Goal: Information Seeking & Learning: Understand process/instructions

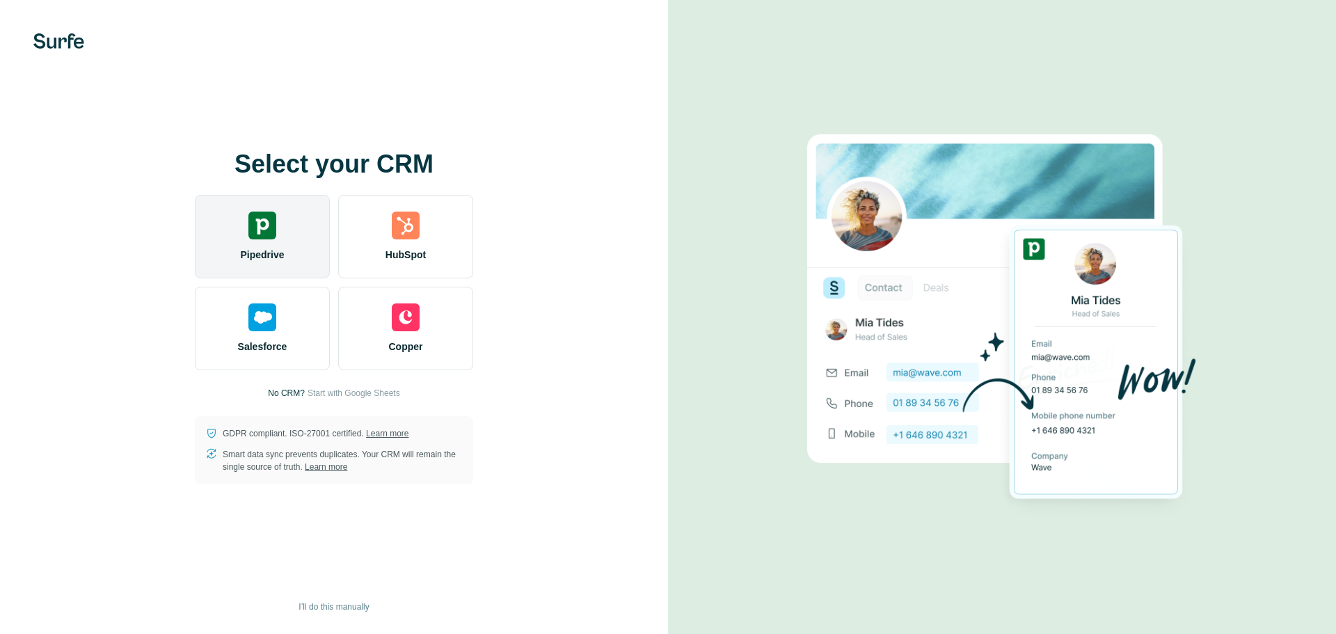
click at [294, 226] on div "Pipedrive" at bounding box center [262, 237] width 135 height 84
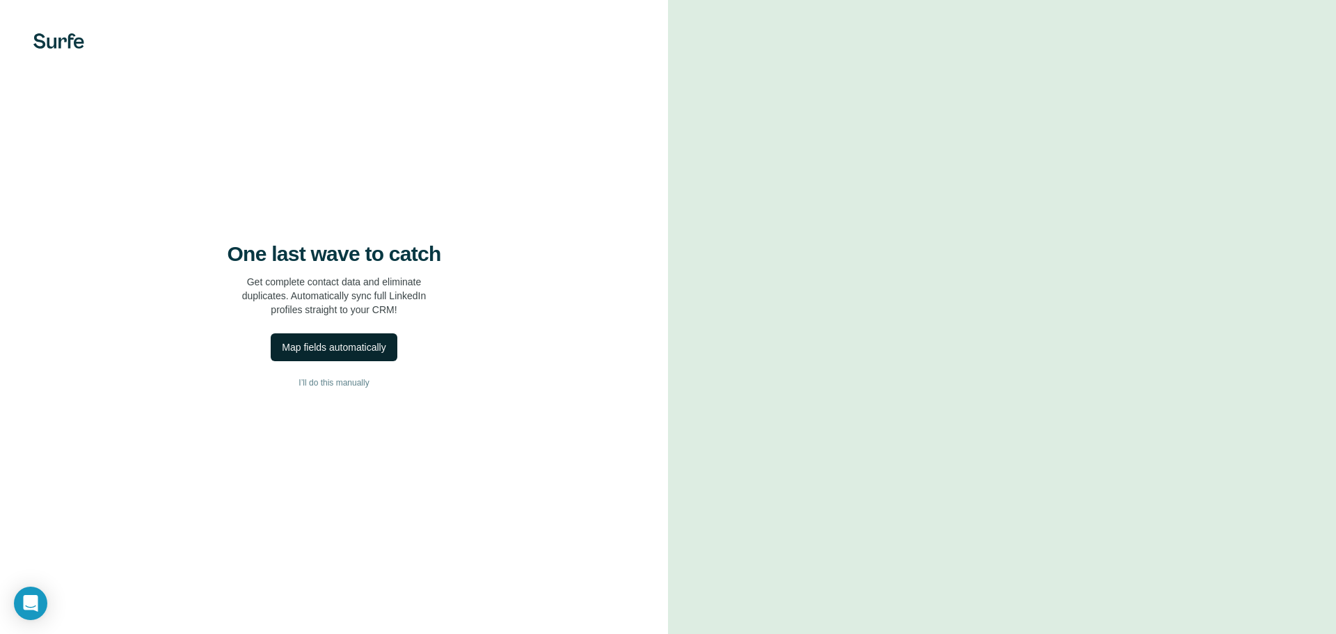
click at [375, 344] on div "Map fields automatically" at bounding box center [334, 347] width 104 height 14
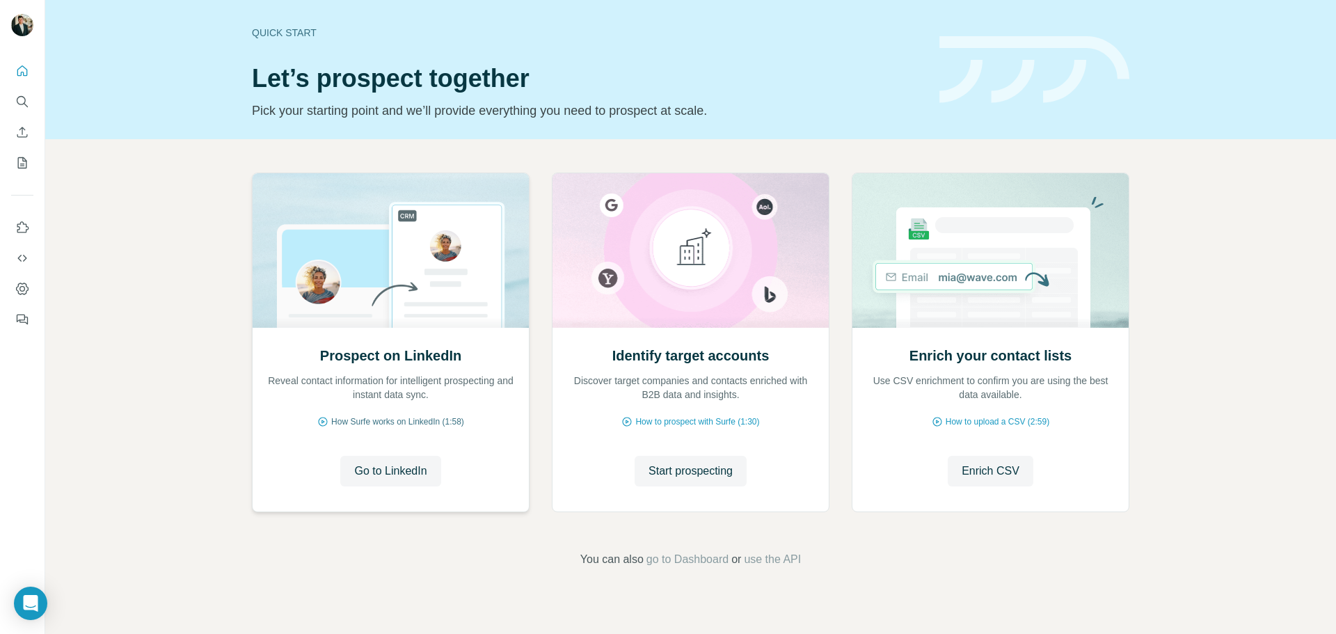
click at [431, 422] on span "How Surfe works on LinkedIn (1:58)" at bounding box center [397, 421] width 133 height 13
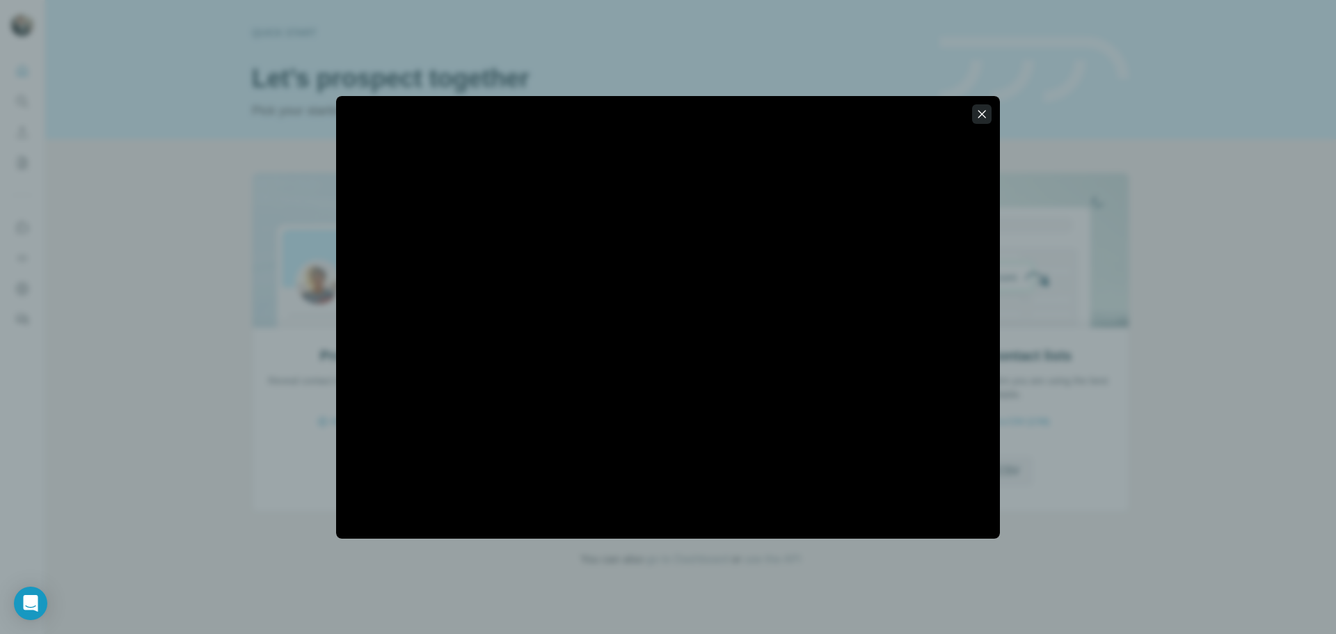
click at [989, 111] on button "button" at bounding box center [981, 113] width 19 height 19
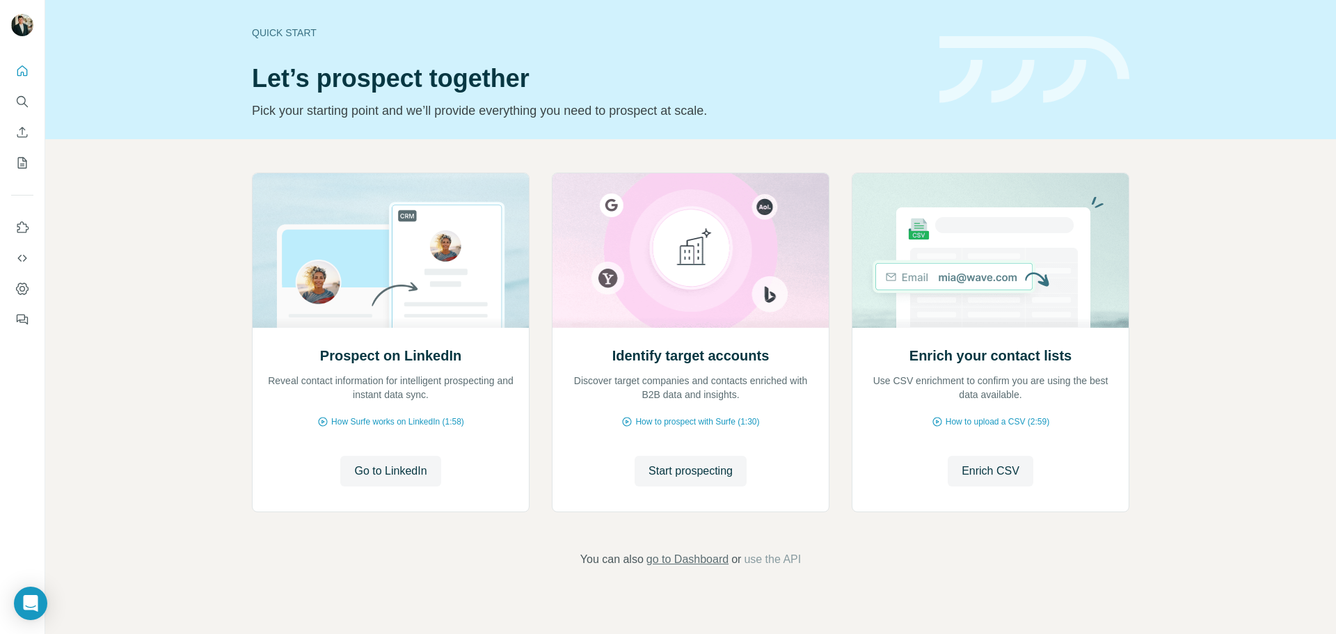
click at [692, 557] on span "go to Dashboard" at bounding box center [688, 559] width 82 height 17
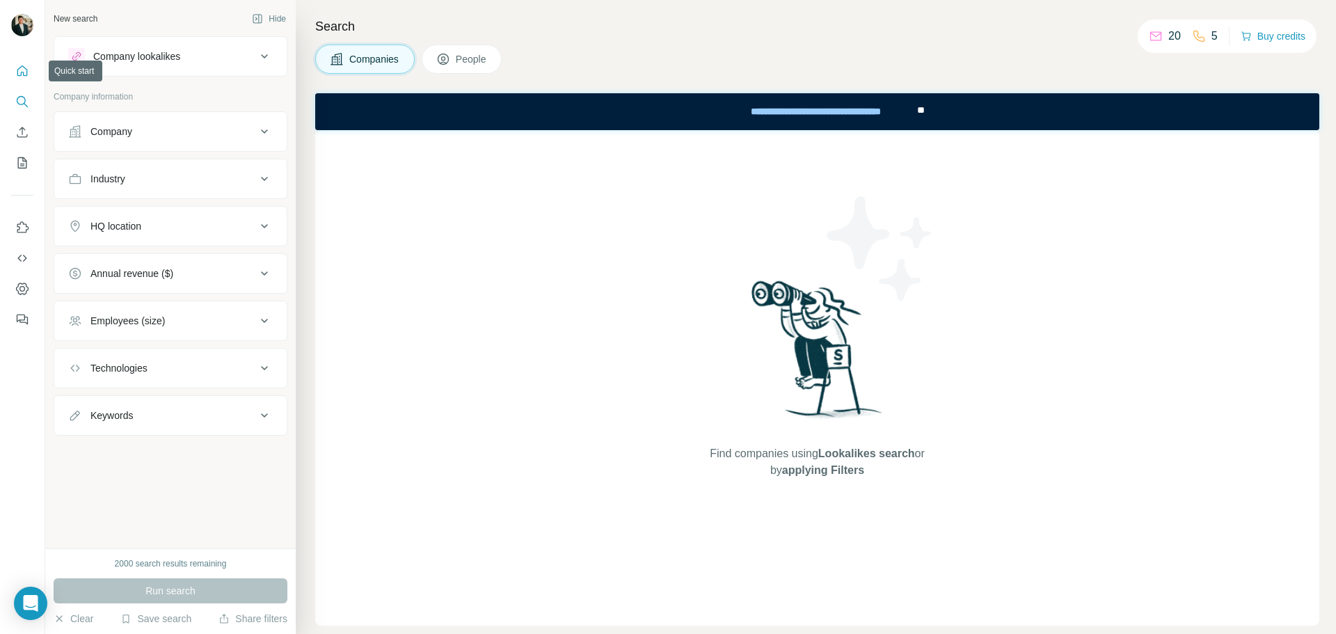
click at [25, 70] on icon "Quick start" at bounding box center [22, 71] width 14 height 14
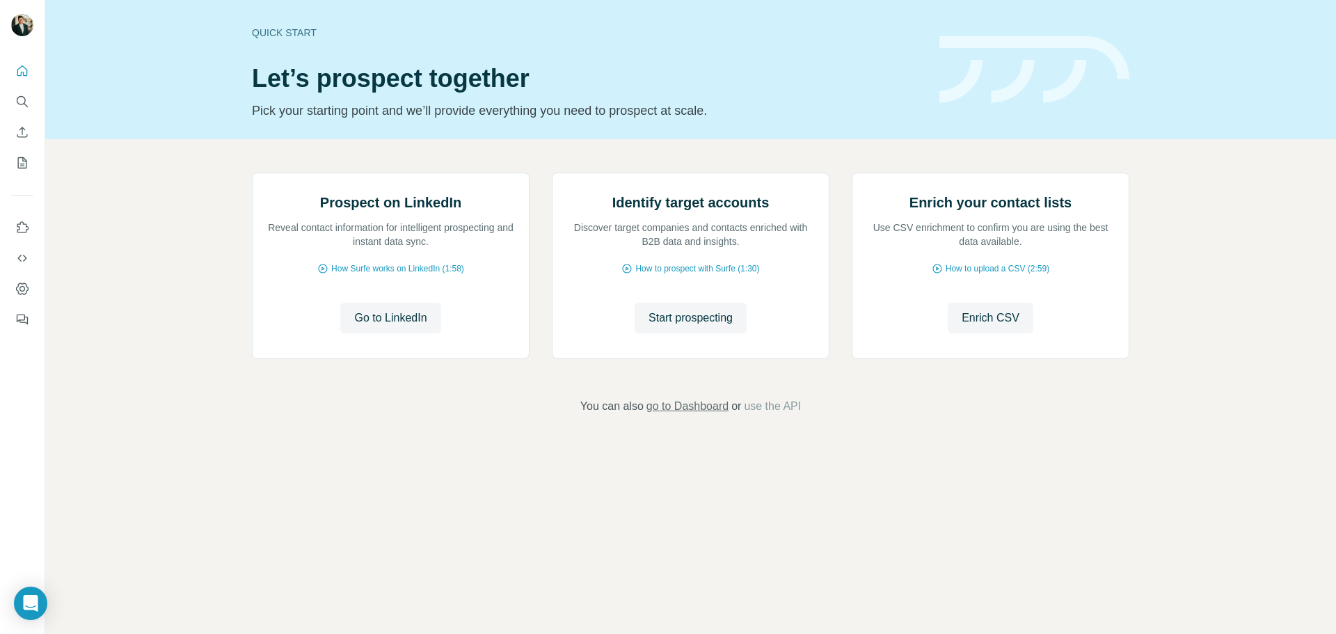
click at [681, 415] on span "go to Dashboard" at bounding box center [688, 406] width 82 height 17
click at [378, 333] on button "Go to LinkedIn" at bounding box center [390, 318] width 100 height 31
